Goal: Task Accomplishment & Management: Use online tool/utility

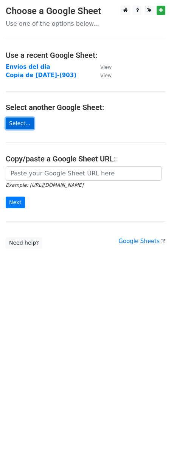
click at [27, 121] on link "Select..." at bounding box center [20, 123] width 28 height 12
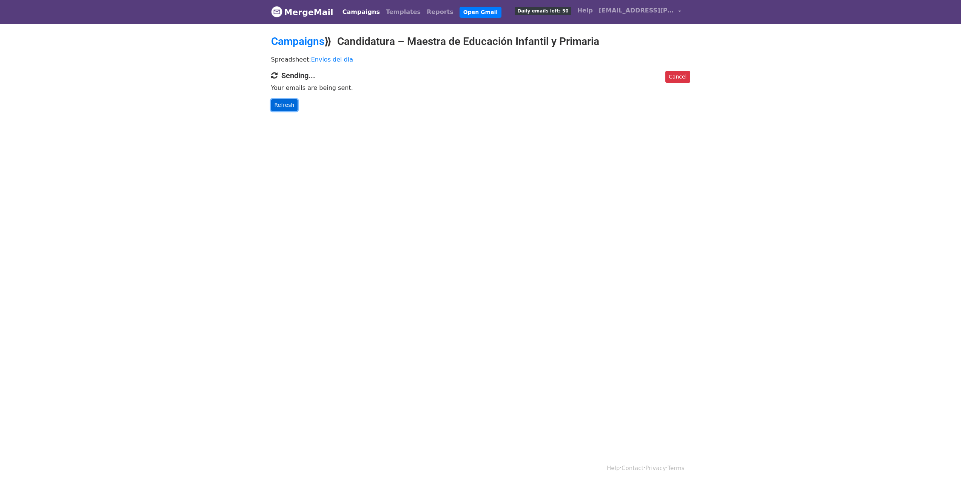
click at [287, 107] on link "Refresh" at bounding box center [284, 105] width 27 height 12
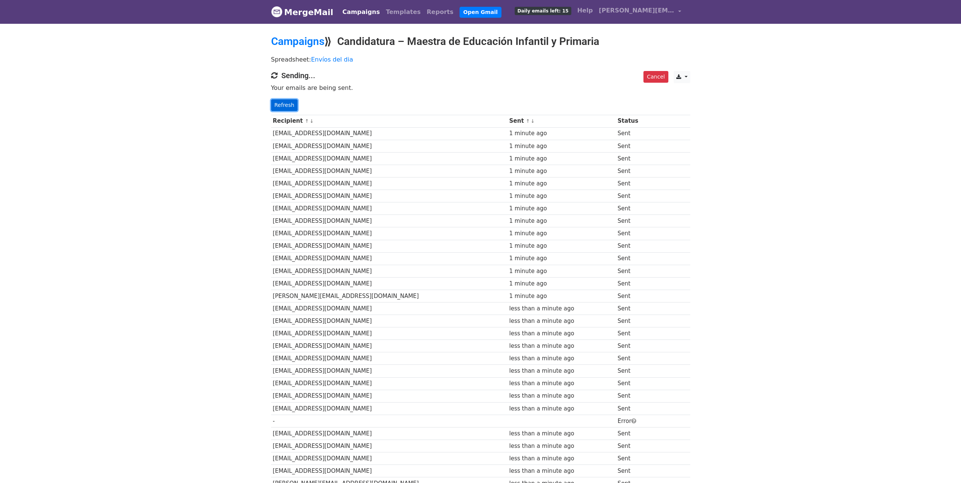
click at [286, 106] on link "Refresh" at bounding box center [284, 105] width 27 height 12
